Goal: Task Accomplishment & Management: Complete application form

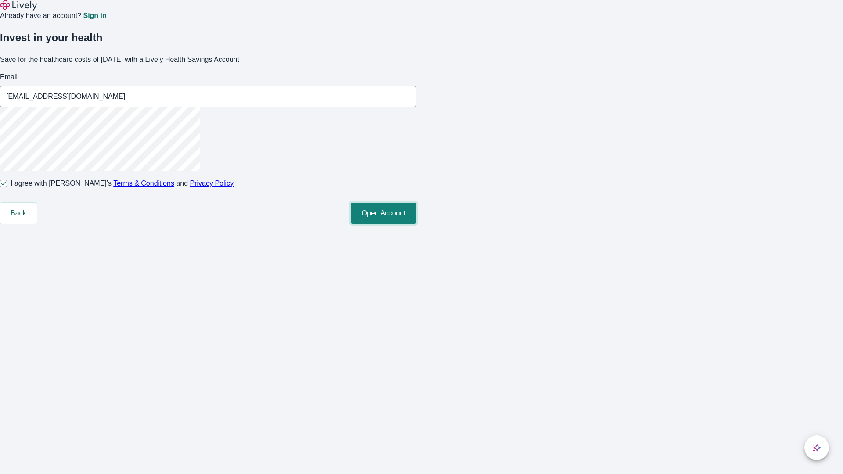
click at [416, 224] on button "Open Account" at bounding box center [383, 213] width 65 height 21
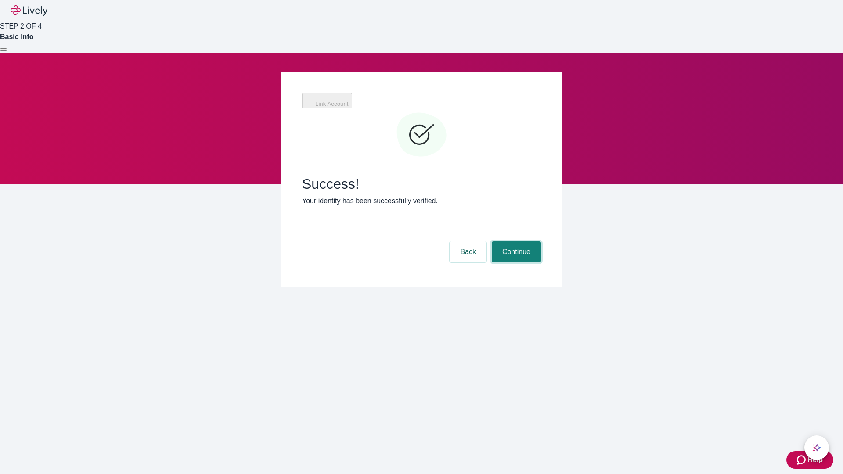
click at [515, 241] on button "Continue" at bounding box center [516, 251] width 49 height 21
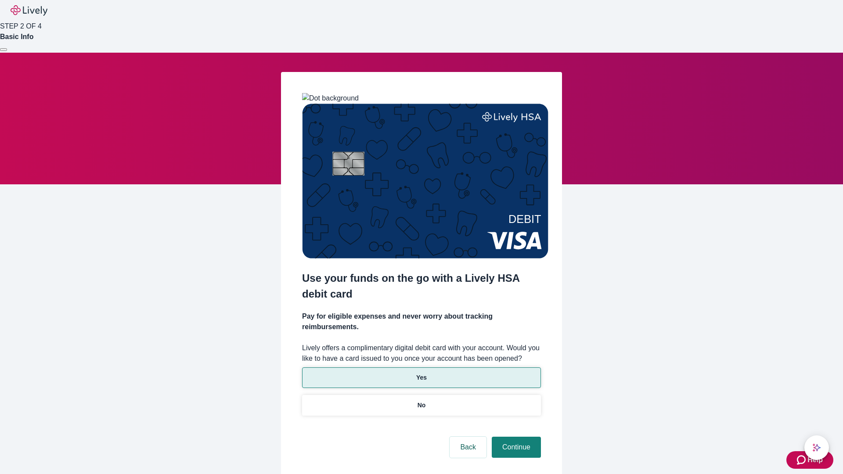
click at [421, 373] on p "Yes" at bounding box center [421, 377] width 11 height 9
click at [515, 437] on button "Continue" at bounding box center [516, 447] width 49 height 21
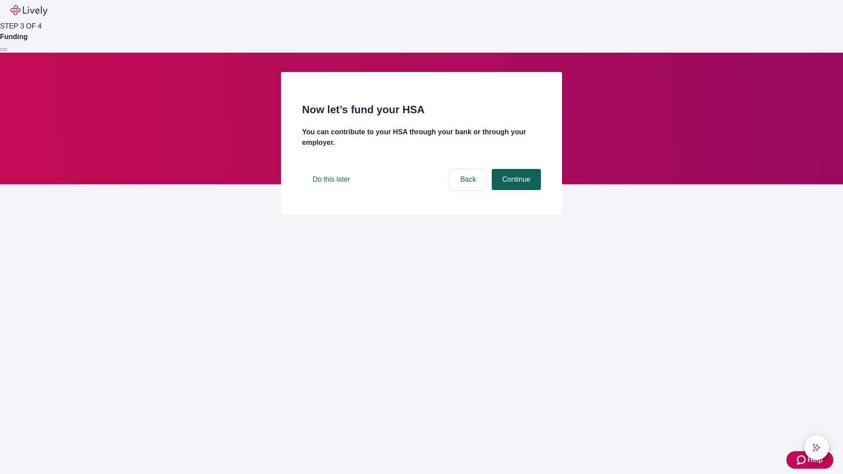
click at [515, 190] on button "Continue" at bounding box center [516, 179] width 49 height 21
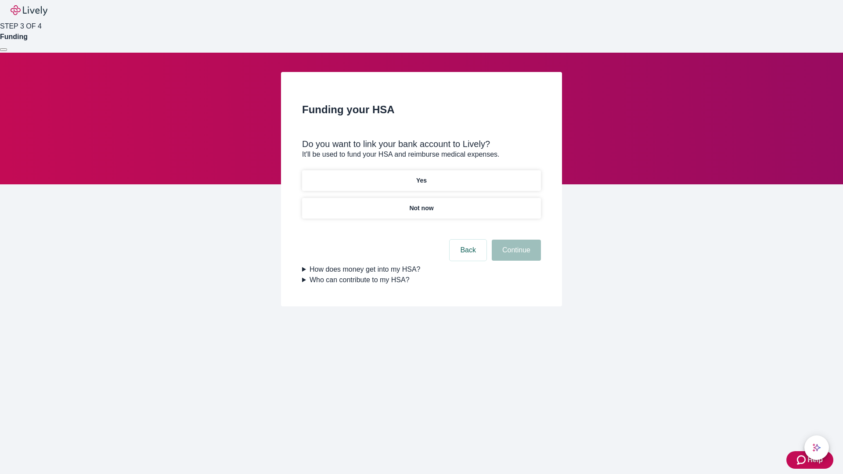
click at [421, 204] on p "Not now" at bounding box center [421, 208] width 24 height 9
click at [515, 255] on button "Continue" at bounding box center [516, 250] width 49 height 21
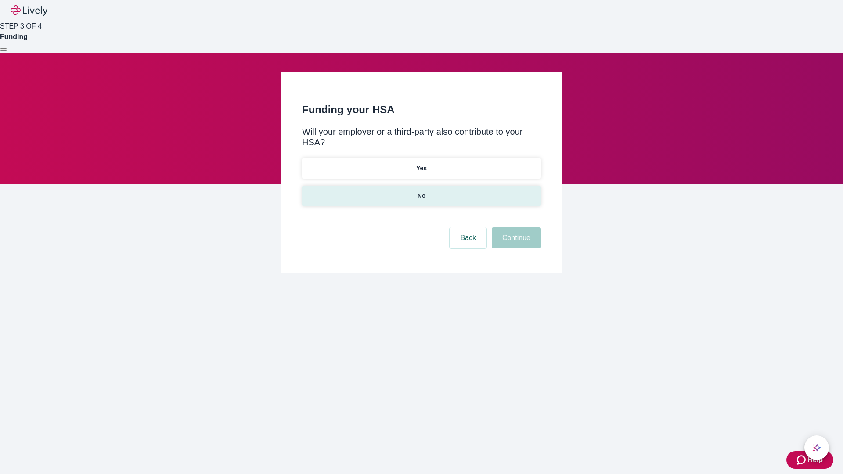
click at [421, 191] on p "No" at bounding box center [421, 195] width 8 height 9
click at [515, 227] on button "Continue" at bounding box center [516, 237] width 49 height 21
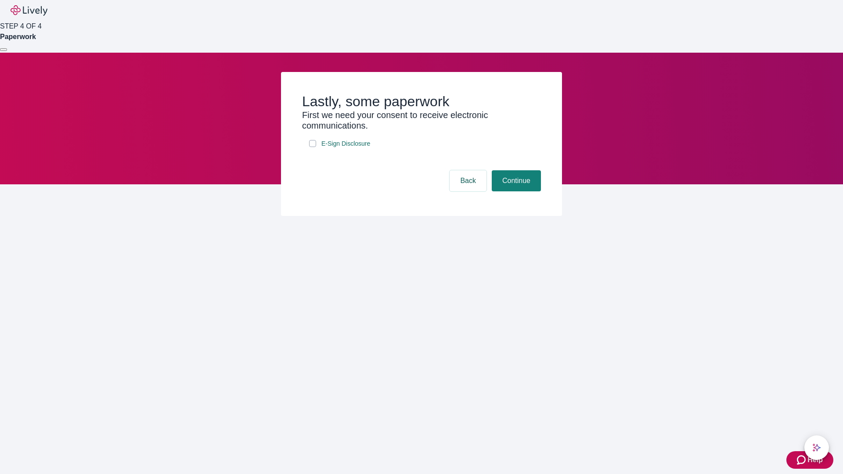
click at [312, 147] on input "E-Sign Disclosure" at bounding box center [312, 143] width 7 height 7
checkbox input "true"
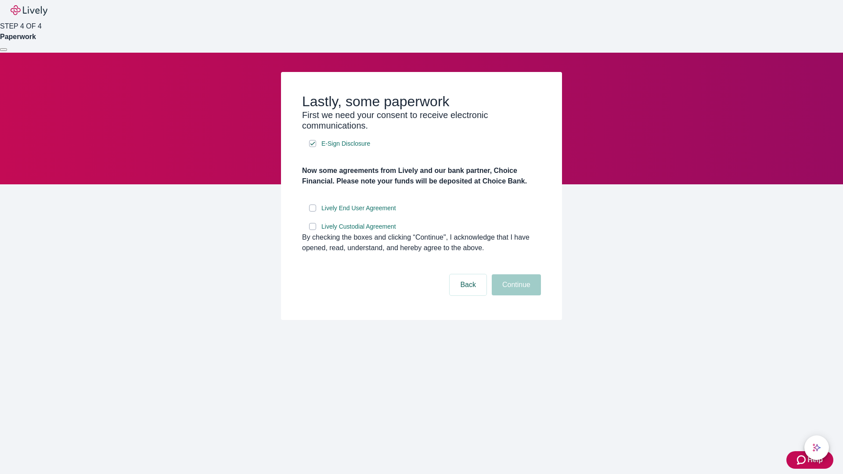
click at [312, 212] on input "Lively End User Agreement" at bounding box center [312, 208] width 7 height 7
checkbox input "true"
click at [312, 230] on input "Lively Custodial Agreement" at bounding box center [312, 226] width 7 height 7
checkbox input "true"
click at [515, 295] on button "Continue" at bounding box center [516, 284] width 49 height 21
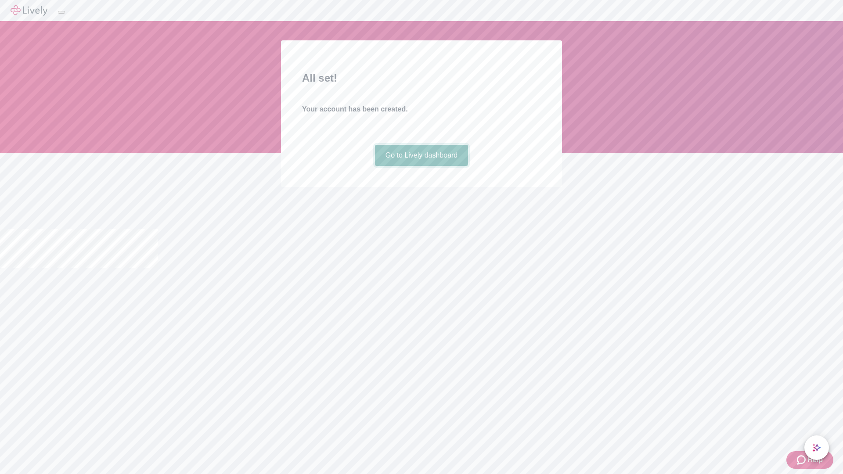
click at [421, 166] on link "Go to Lively dashboard" at bounding box center [421, 155] width 93 height 21
